Goal: Information Seeking & Learning: Understand process/instructions

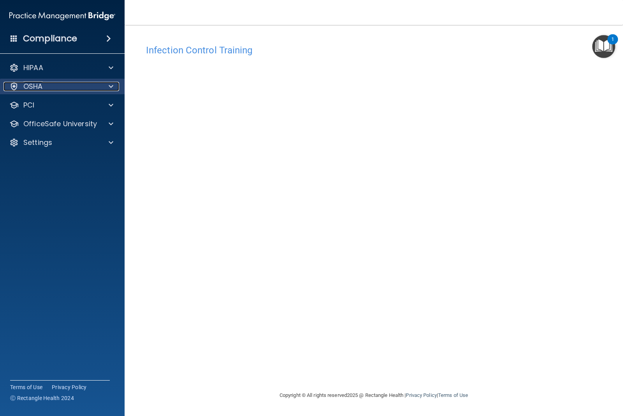
click at [107, 88] on div at bounding box center [109, 86] width 19 height 9
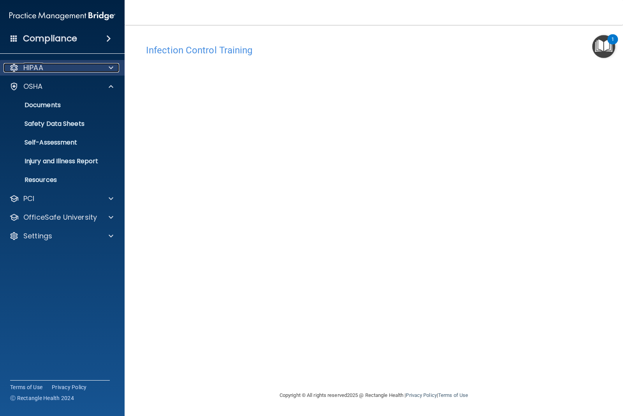
click at [115, 65] on div at bounding box center [109, 67] width 19 height 9
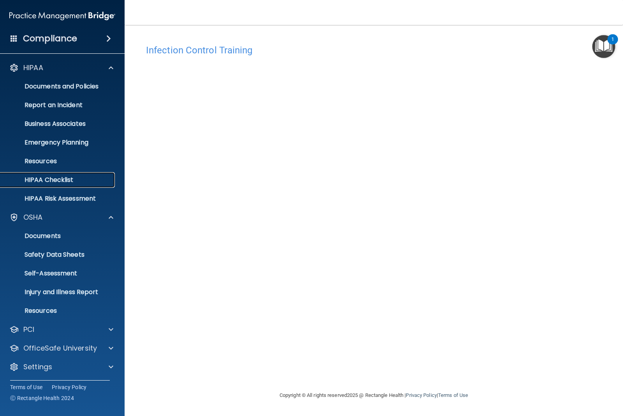
click at [76, 178] on p "HIPAA Checklist" at bounding box center [58, 180] width 106 height 8
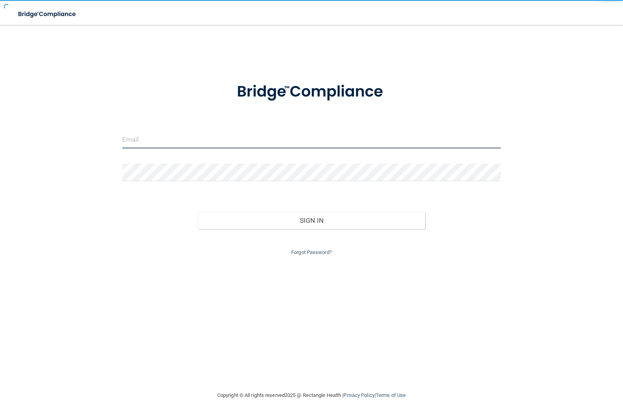
type input "[EMAIL_ADDRESS][DOMAIN_NAME]"
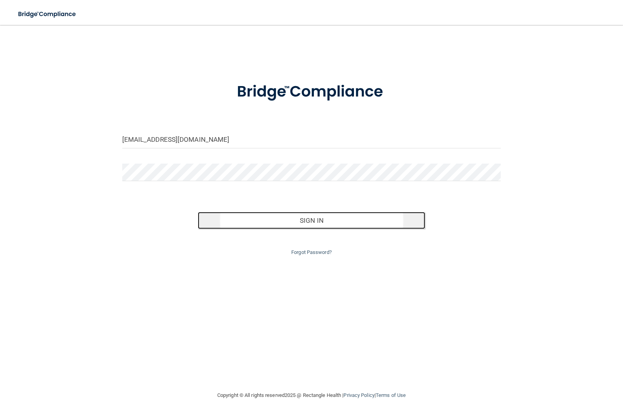
click at [236, 214] on button "Sign In" at bounding box center [311, 220] width 227 height 17
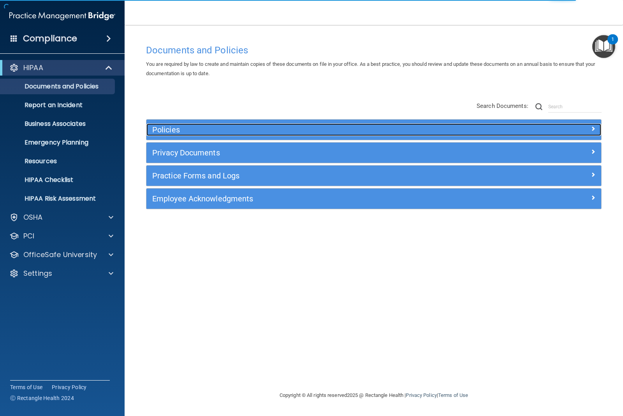
click at [189, 129] on h5 "Policies" at bounding box center [316, 129] width 329 height 9
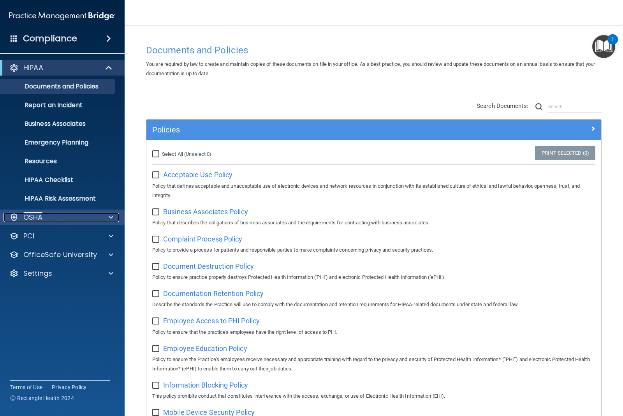
click at [72, 215] on div "OSHA" at bounding box center [52, 216] width 97 height 9
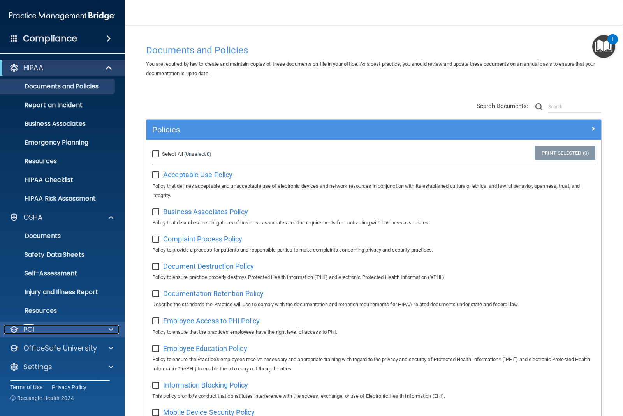
click at [32, 325] on p "PCI" at bounding box center [28, 329] width 11 height 9
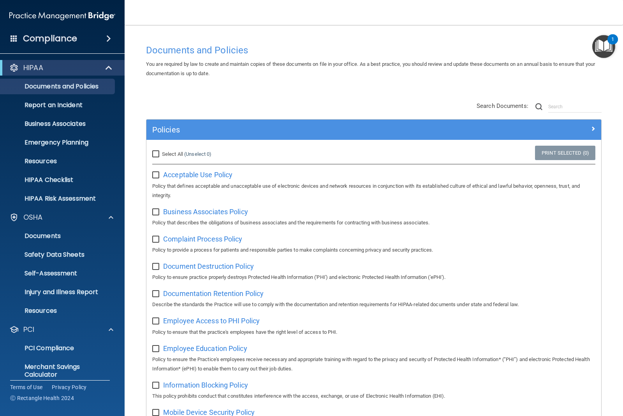
click at [11, 40] on span at bounding box center [14, 38] width 7 height 7
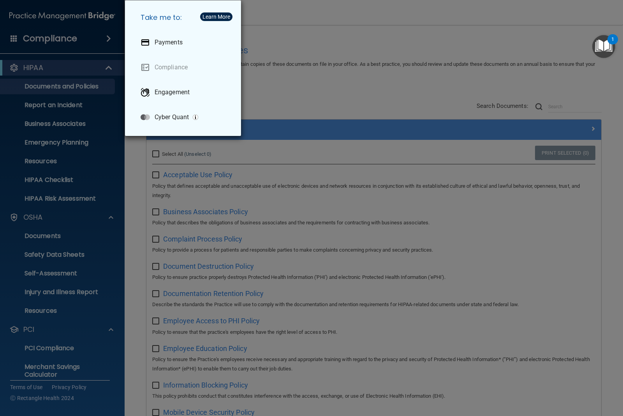
click at [270, 99] on div "Take me to: Payments Compliance Engagement Cyber Quant" at bounding box center [311, 208] width 623 height 416
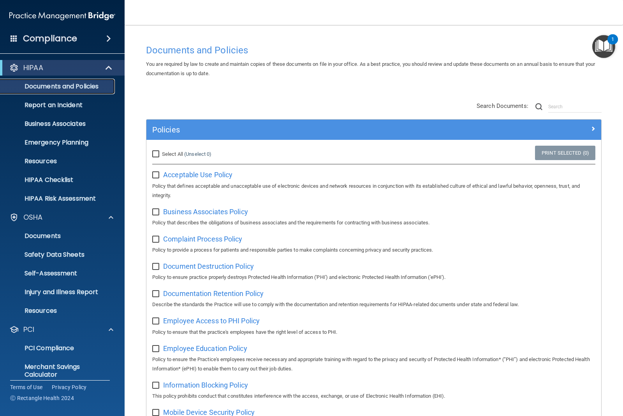
click at [84, 87] on p "Documents and Policies" at bounding box center [58, 86] width 106 height 8
click at [160, 154] on input "Select All (Unselect 0) Unselect All" at bounding box center [156, 154] width 9 height 6
checkbox input "true"
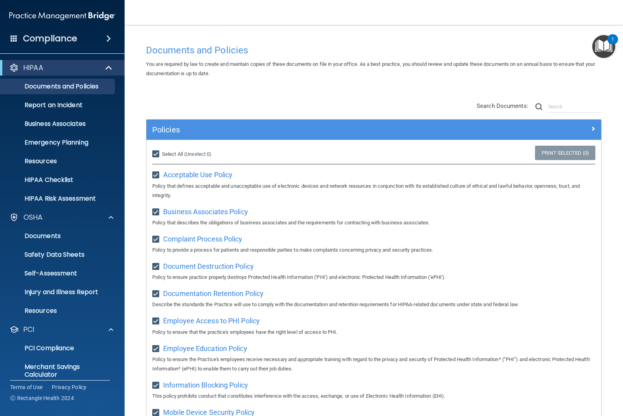
checkbox input "true"
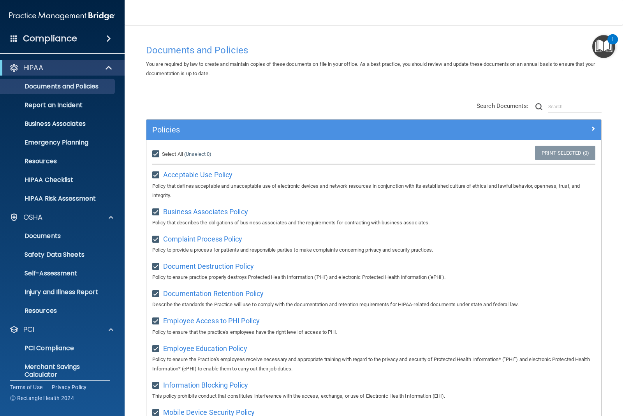
checkbox input "true"
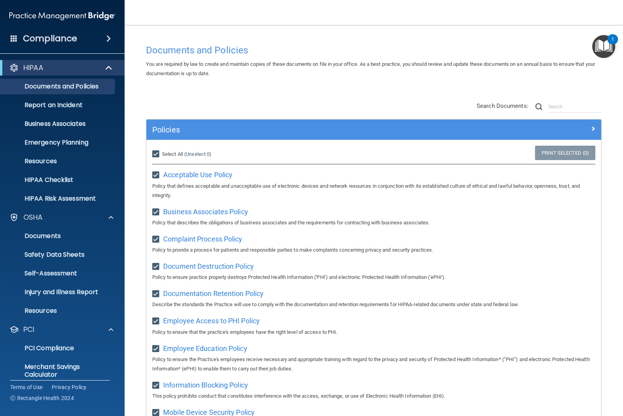
checkbox input "true"
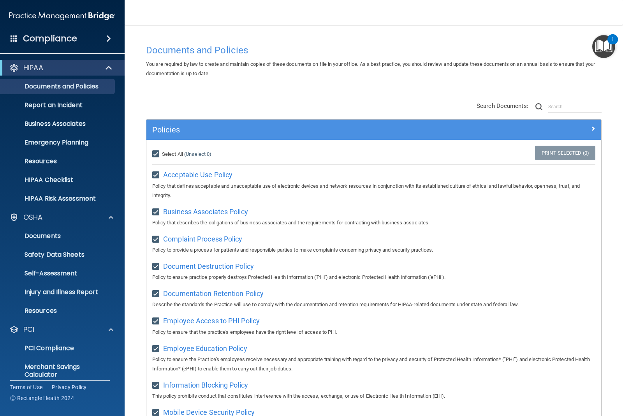
checkbox input "true"
click at [160, 151] on label "Select All (Unselect 21) Unselect All" at bounding box center [170, 153] width 36 height 9
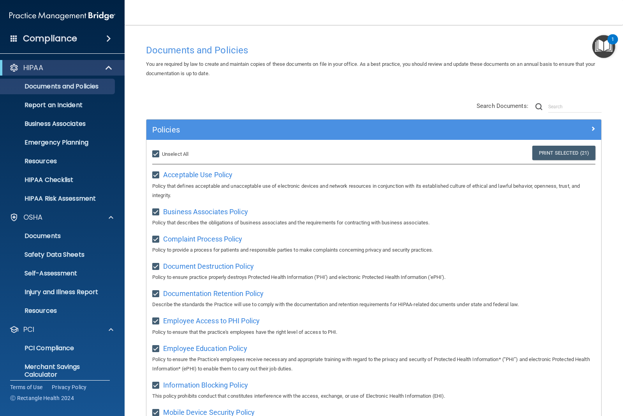
click at [160, 151] on input "Select All (Unselect 21) Unselect All" at bounding box center [156, 154] width 9 height 6
checkbox input "false"
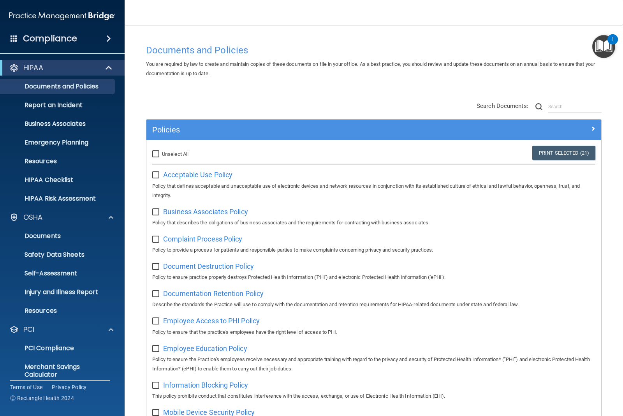
checkbox input "false"
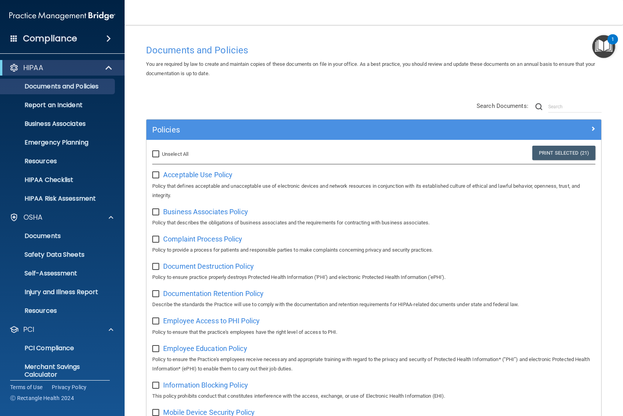
checkbox input "false"
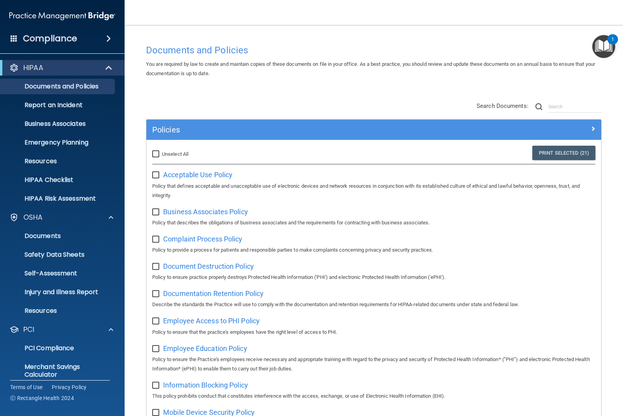
checkbox input "false"
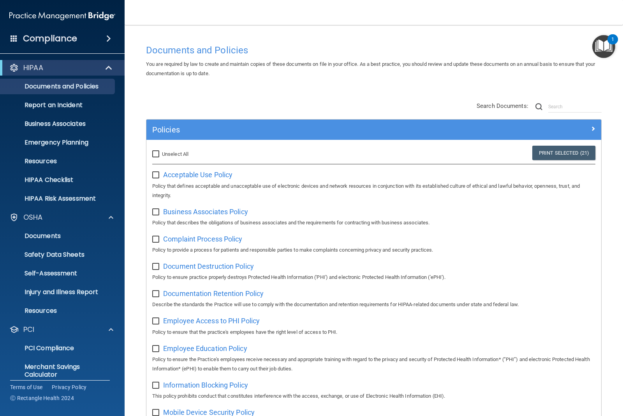
checkbox input "false"
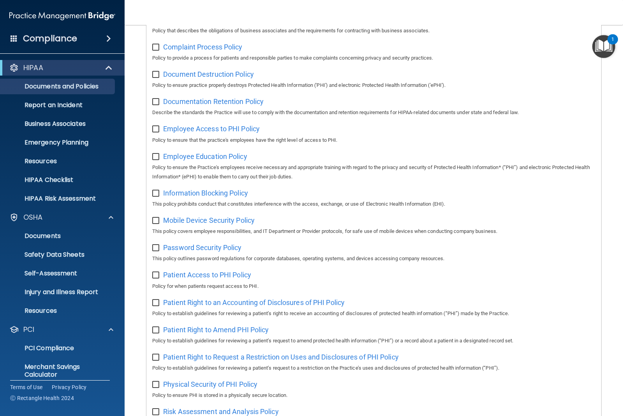
scroll to position [195, 0]
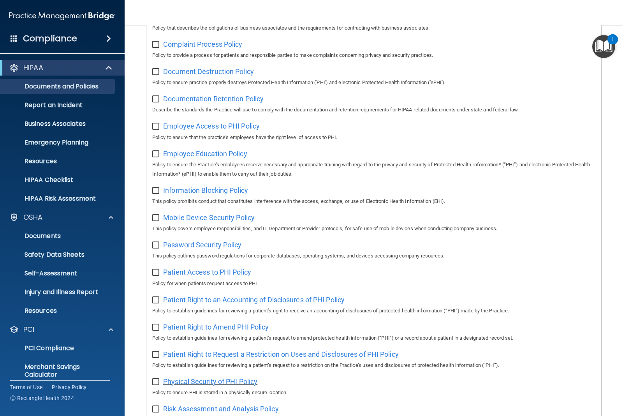
click at [187, 384] on span "Physical Security of PHI Policy" at bounding box center [210, 381] width 94 height 8
click at [58, 159] on p "Resources" at bounding box center [58, 161] width 106 height 8
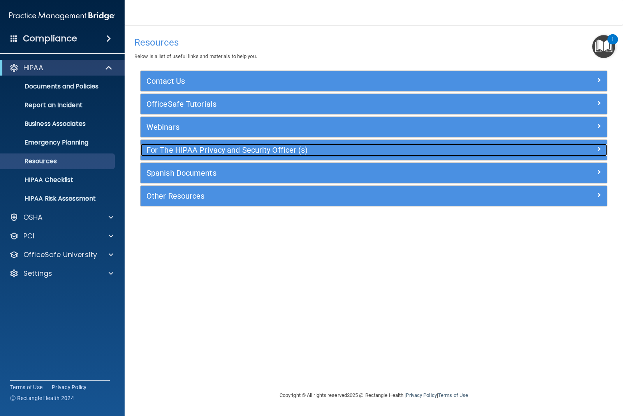
click at [186, 147] on h5 "For The HIPAA Privacy and Security Officer (s)" at bounding box center [315, 150] width 338 height 9
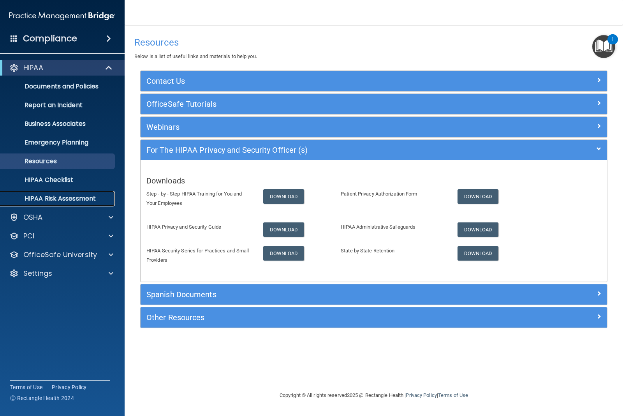
click at [82, 198] on p "HIPAA Risk Assessment" at bounding box center [58, 199] width 106 height 8
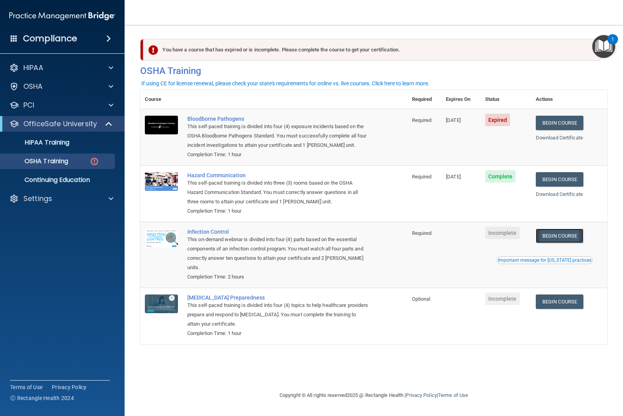
click at [551, 240] on link "Begin Course" at bounding box center [558, 235] width 47 height 14
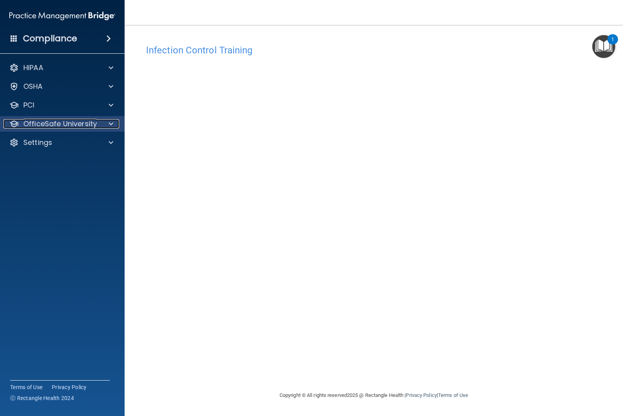
click at [99, 123] on div "OfficeSafe University" at bounding box center [52, 123] width 97 height 9
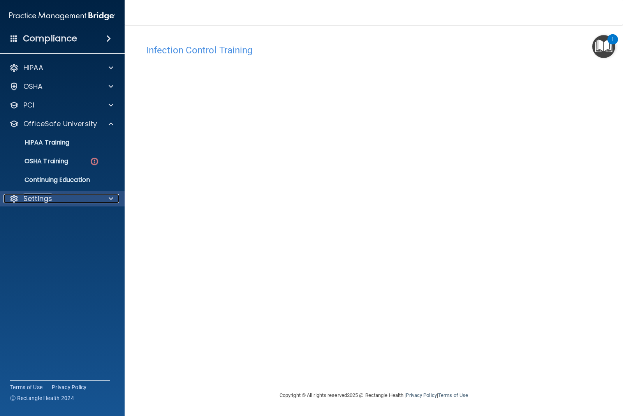
click at [105, 195] on div at bounding box center [109, 198] width 19 height 9
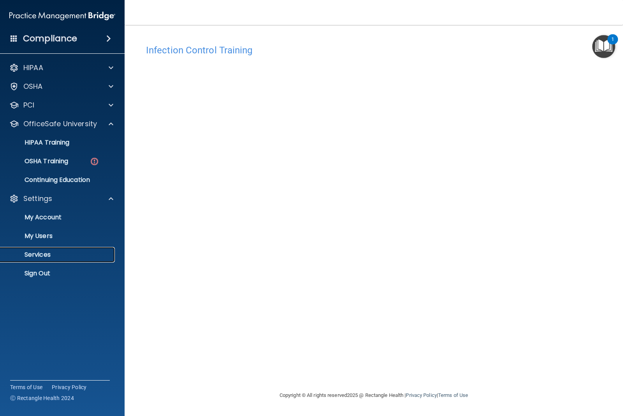
click at [56, 255] on p "Services" at bounding box center [58, 255] width 106 height 8
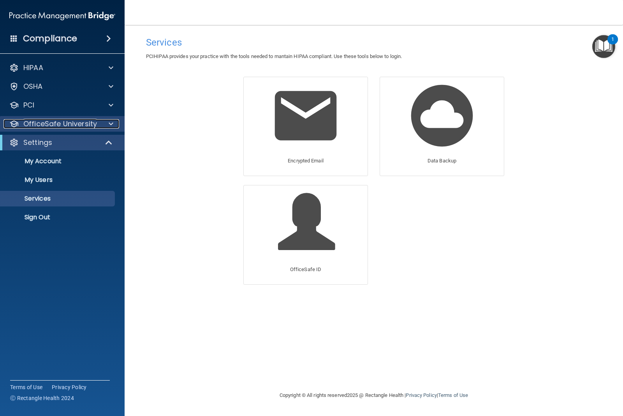
click at [79, 121] on p "OfficeSafe University" at bounding box center [60, 123] width 74 height 9
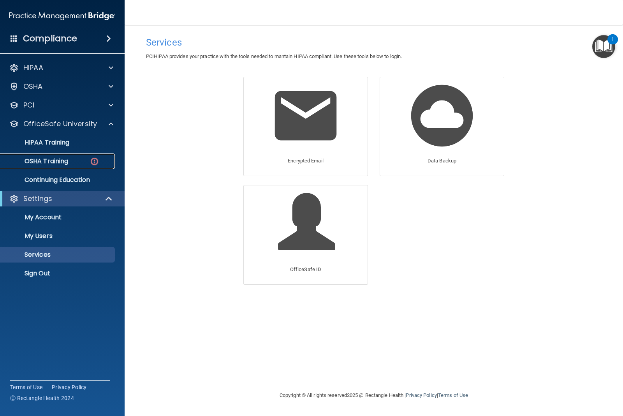
click at [60, 160] on p "OSHA Training" at bounding box center [36, 161] width 63 height 8
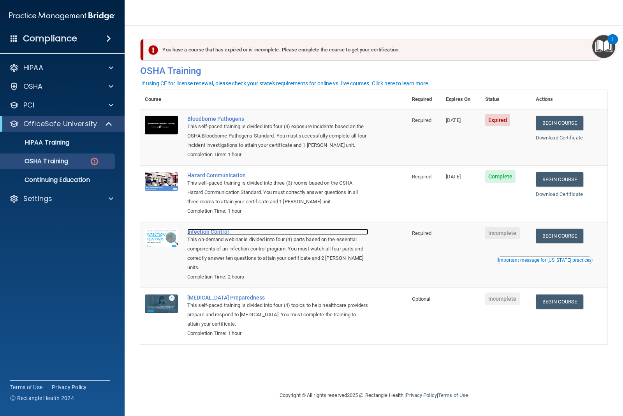
click at [214, 233] on div "Infection Control" at bounding box center [277, 231] width 181 height 6
